Goal: Transaction & Acquisition: Purchase product/service

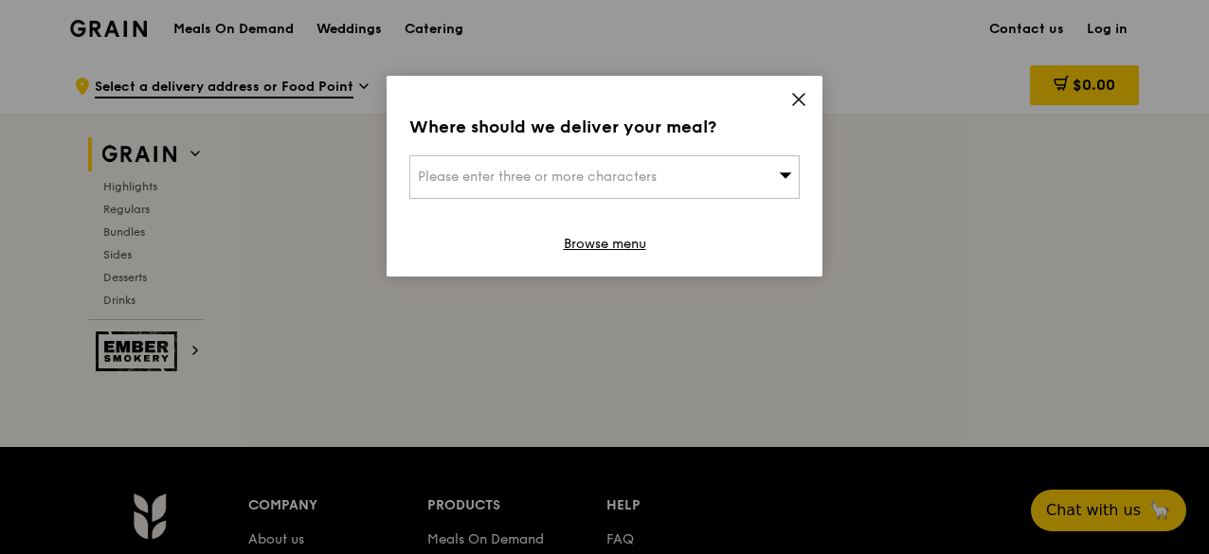
click at [633, 171] on span "Please enter three or more characters" at bounding box center [537, 177] width 239 height 16
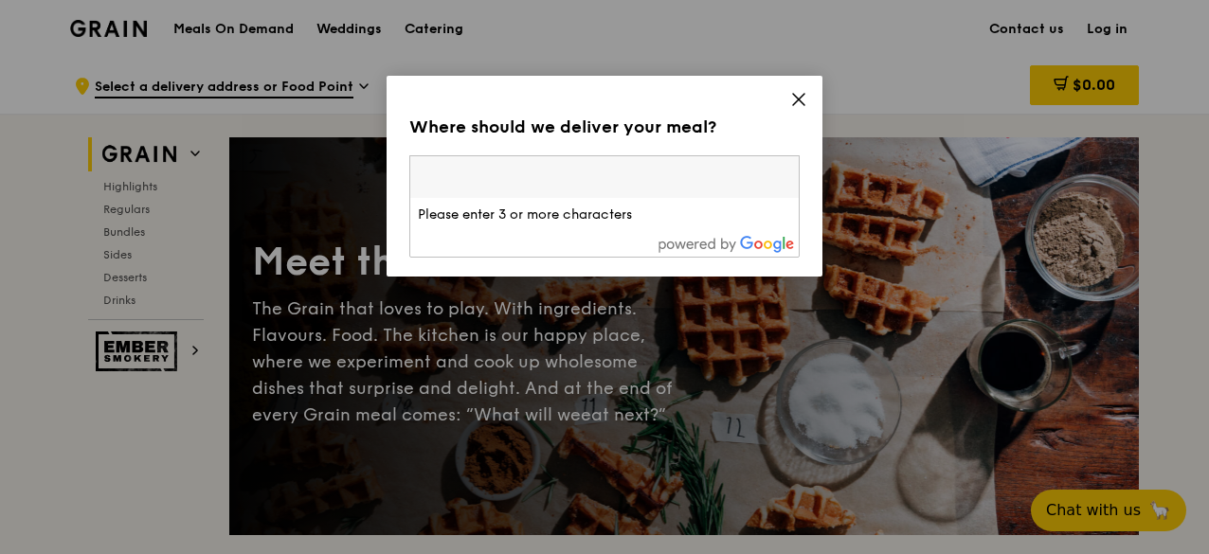
click at [524, 215] on li "Please enter 3 or more characters" at bounding box center [604, 215] width 389 height 34
click at [523, 150] on div "Where should we deliver your meal? Please enter three or more characters Please…" at bounding box center [605, 176] width 436 height 201
click at [479, 156] on div "Please enter three or more characters" at bounding box center [604, 177] width 390 height 44
type input "B"
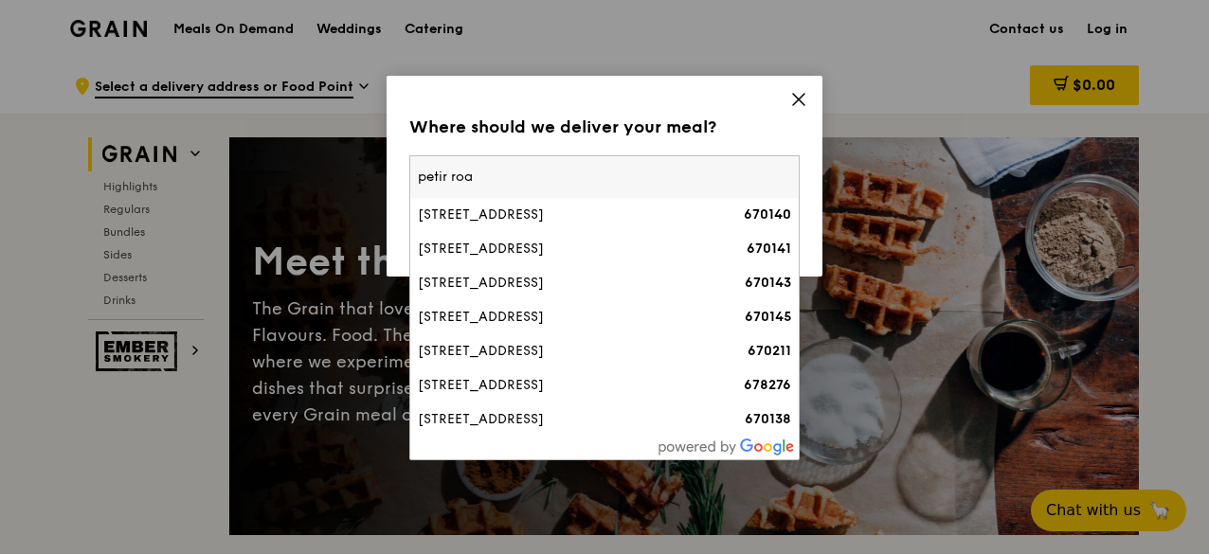
type input "petir road"
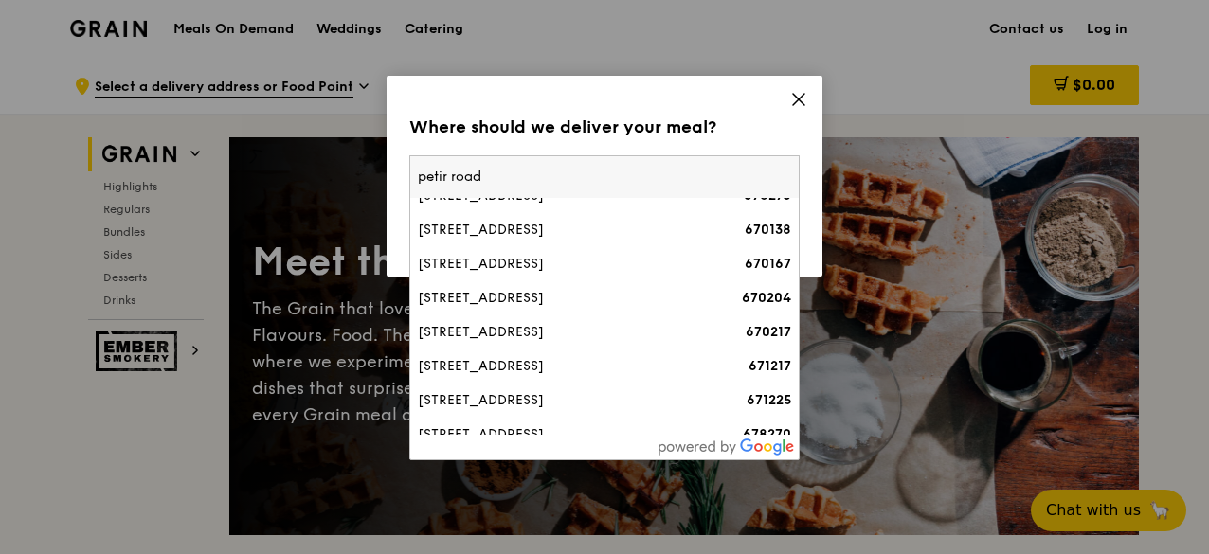
scroll to position [284, 0]
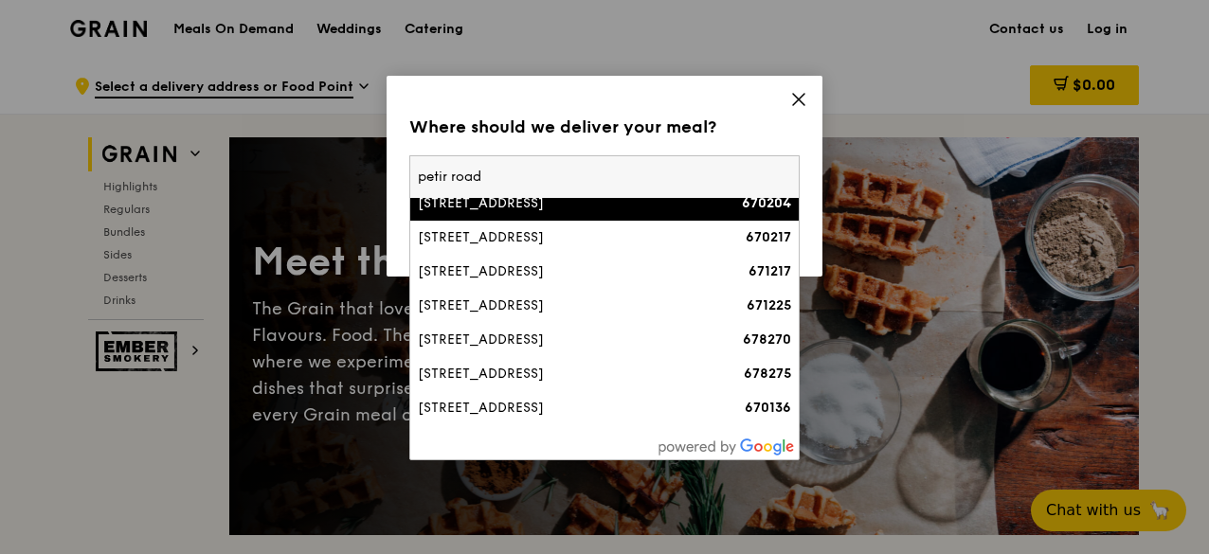
drag, startPoint x: 422, startPoint y: 175, endPoint x: 402, endPoint y: 189, distance: 23.9
click at [402, 189] on div "Where should we deliver your meal? Please enter three or more characters [GEOGR…" at bounding box center [605, 176] width 436 height 201
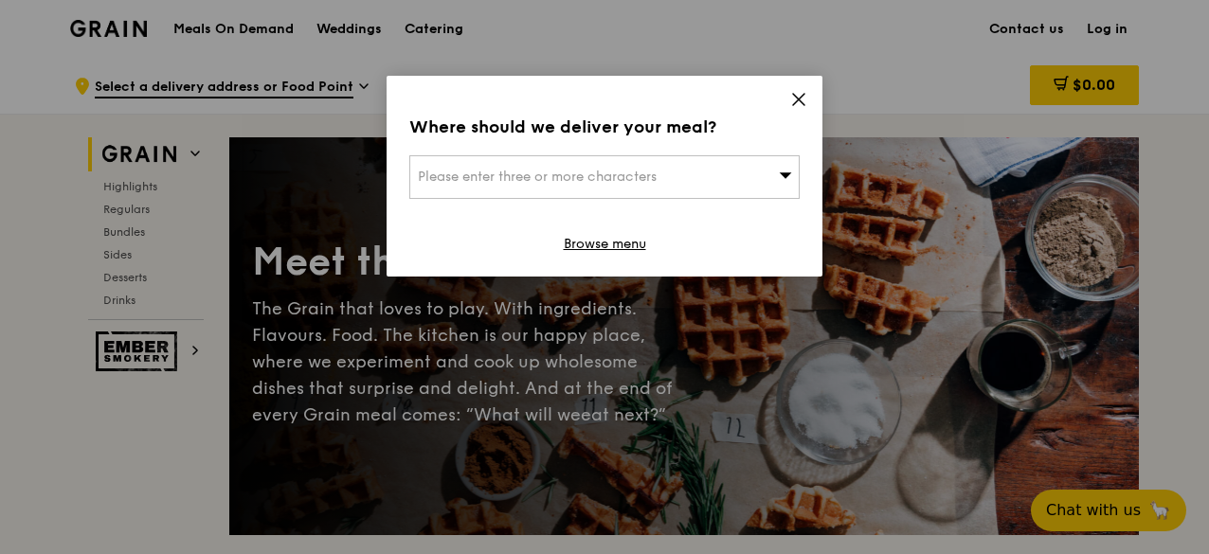
click at [496, 179] on span "Please enter three or more characters" at bounding box center [537, 177] width 239 height 16
type input "[STREET_ADDRESS]"
click at [496, 179] on span "Please enter three or more characters" at bounding box center [537, 177] width 239 height 16
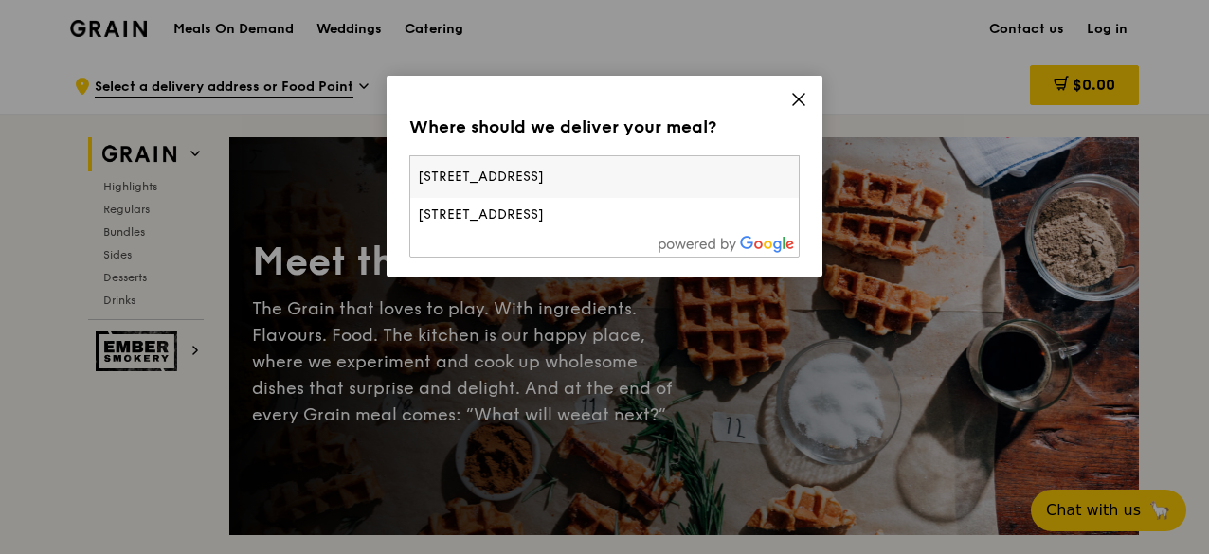
drag, startPoint x: 523, startPoint y: 172, endPoint x: 447, endPoint y: 160, distance: 76.7
click at [447, 160] on input "[STREET_ADDRESS]" at bounding box center [604, 177] width 389 height 42
type input "[STREET_ADDRESS]"
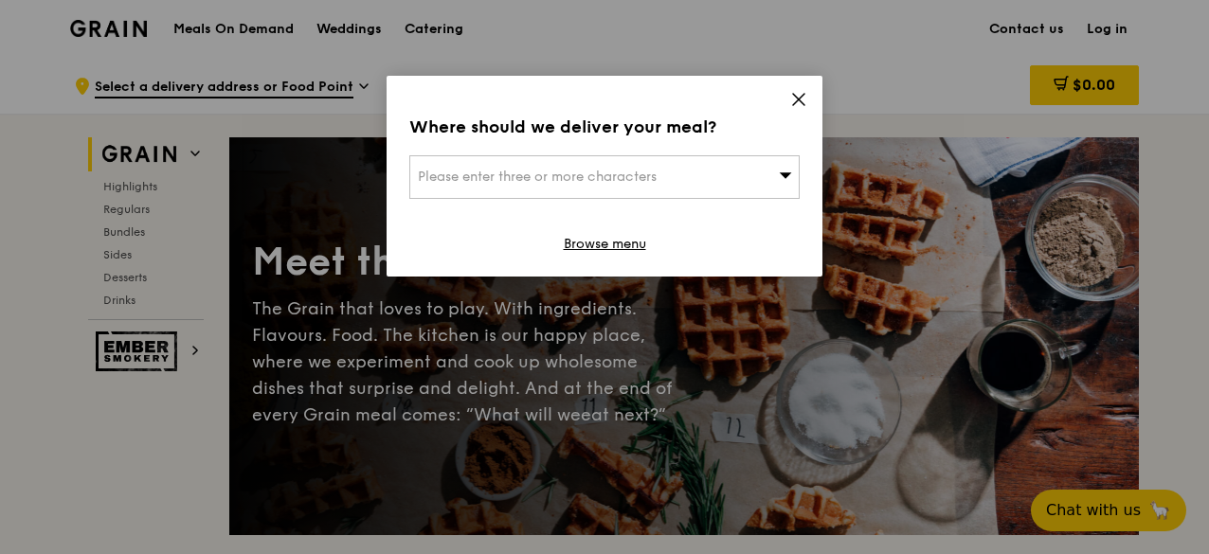
click at [449, 171] on span "Please enter three or more characters" at bounding box center [537, 177] width 239 height 16
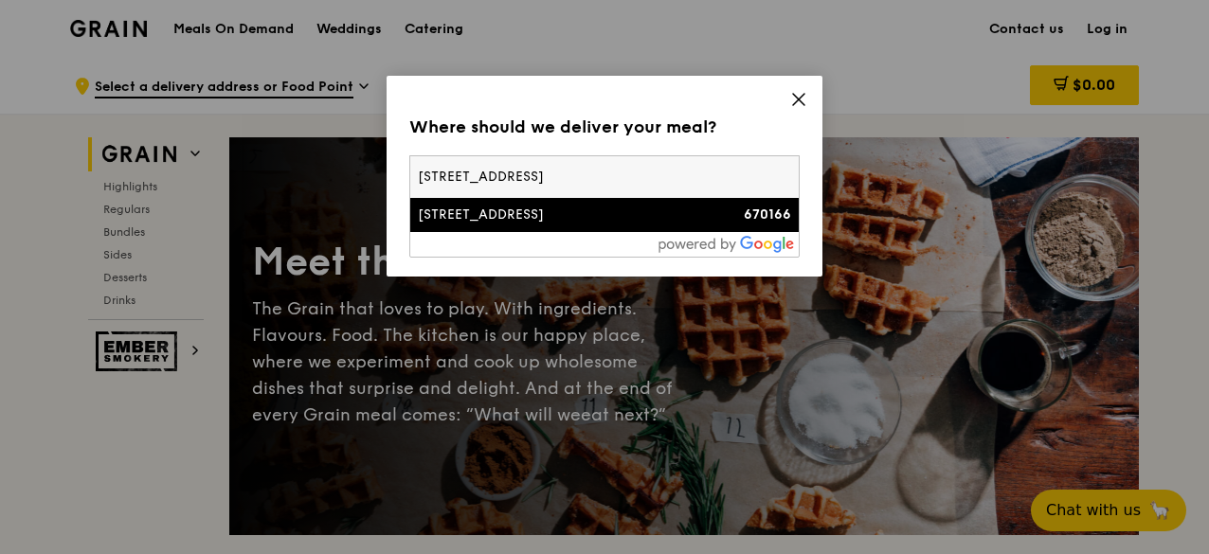
click at [457, 207] on div "[STREET_ADDRESS]" at bounding box center [558, 215] width 281 height 19
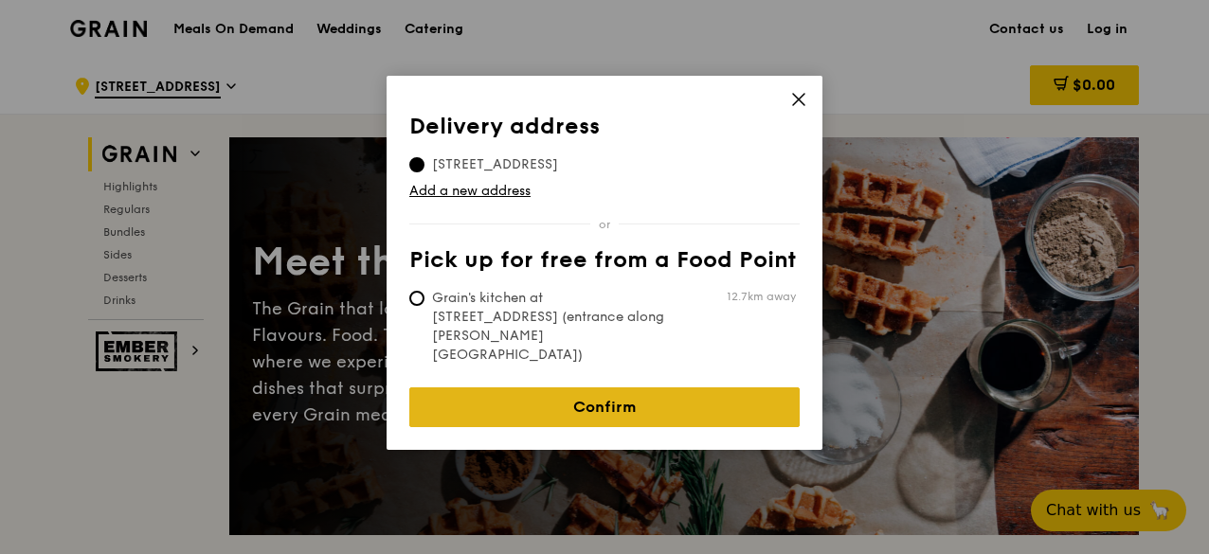
click at [421, 388] on link "Confirm" at bounding box center [604, 408] width 390 height 40
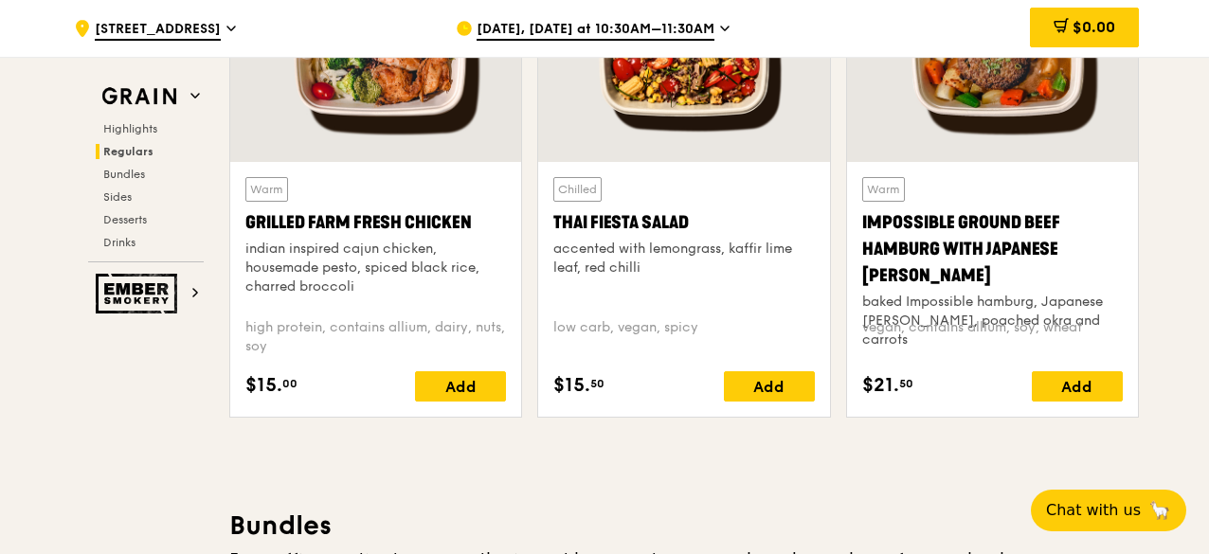
scroll to position [2559, 0]
